Goal: Task Accomplishment & Management: Use online tool/utility

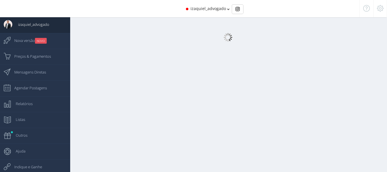
click at [225, 7] on body "izaquiel_souza_adv 470 Seguidores izaquiel_advogado 10.9K Seguidores 0 izaquiel…" at bounding box center [193, 88] width 387 height 177
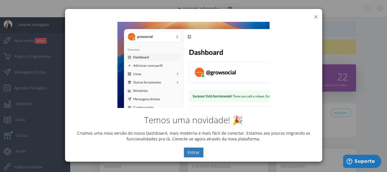
click at [316, 17] on button "×" at bounding box center [316, 17] width 4 height 8
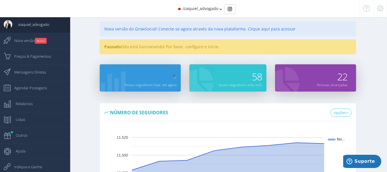
click at [222, 9] on div "izaquiel_advogado" at bounding box center [193, 8] width 301 height 17
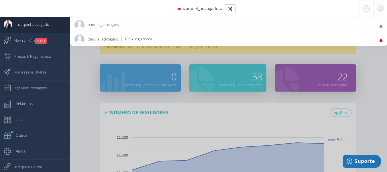
click at [113, 26] on span "izaquiel_souza_adv 470 Seguidores" at bounding box center [96, 24] width 45 height 14
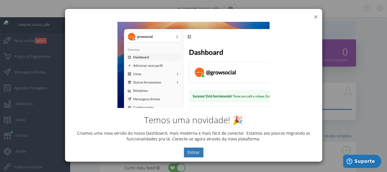
click at [314, 16] on button "×" at bounding box center [316, 17] width 4 height 8
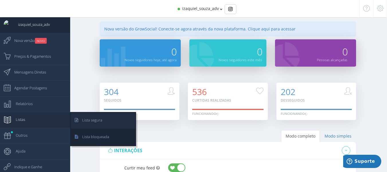
click at [81, 118] on span "Lista segura" at bounding box center [89, 120] width 26 height 14
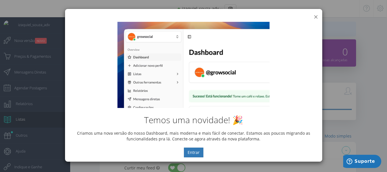
click at [316, 16] on button "×" at bounding box center [316, 17] width 4 height 8
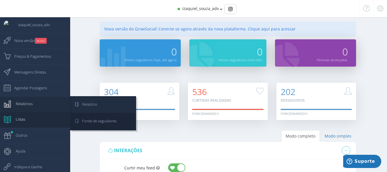
click at [89, 101] on span "Relatório" at bounding box center [86, 104] width 21 height 14
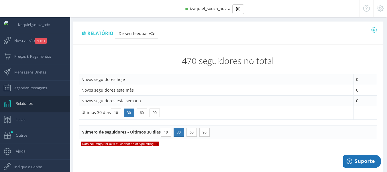
click at [376, 29] on icon at bounding box center [374, 30] width 6 height 4
click at [353, 44] on link "Exportar PDF" at bounding box center [352, 42] width 50 height 10
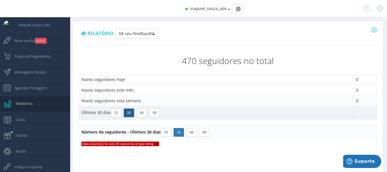
click at [129, 111] on button "30" at bounding box center [129, 112] width 10 height 9
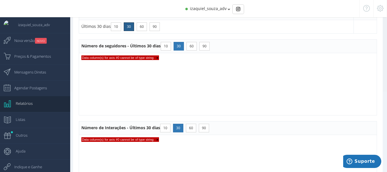
scroll to position [105, 0]
